Goal: Find specific page/section: Find specific page/section

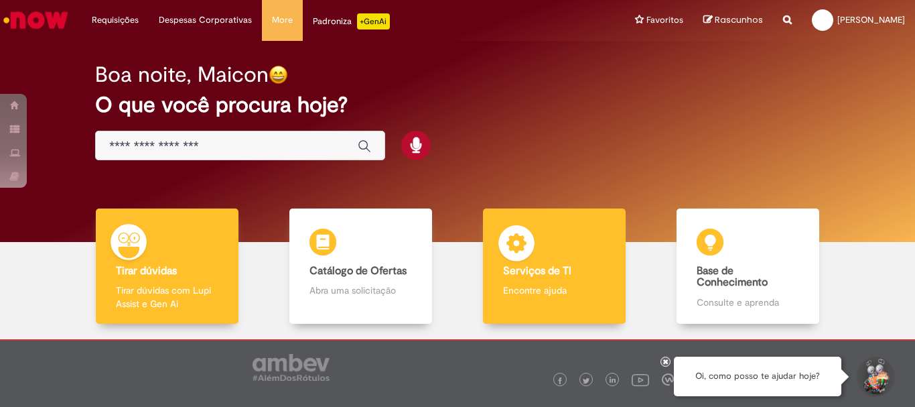
click at [553, 275] on b "Serviços de TI" at bounding box center [537, 270] width 68 height 13
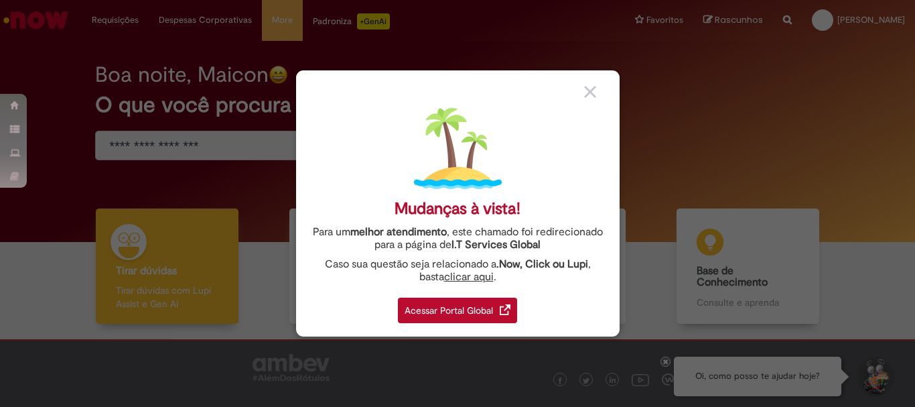
click at [457, 318] on div "Acessar Portal Global" at bounding box center [457, 309] width 119 height 25
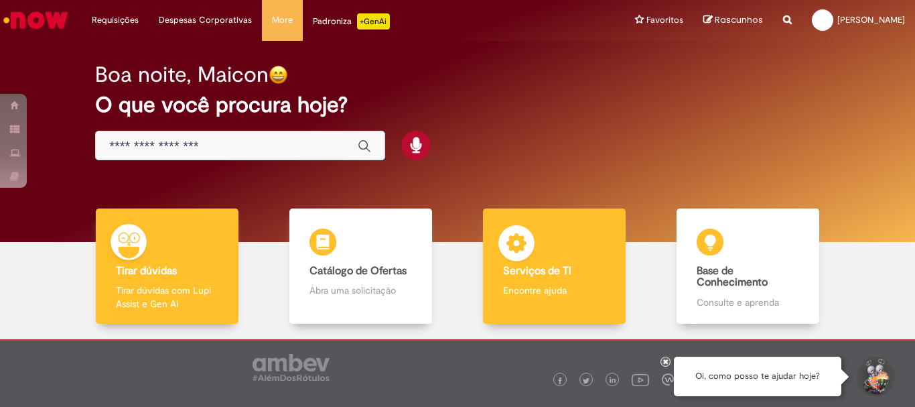
click at [528, 282] on div "Serviços de TI Serviços de TI Encontre ajuda" at bounding box center [554, 266] width 142 height 116
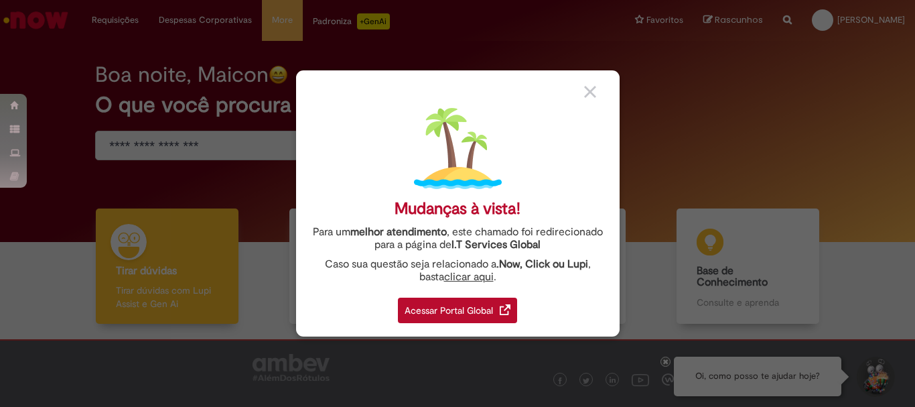
click at [464, 303] on div "Acessar Portal Global" at bounding box center [457, 309] width 119 height 25
